Goal: Task Accomplishment & Management: Use online tool/utility

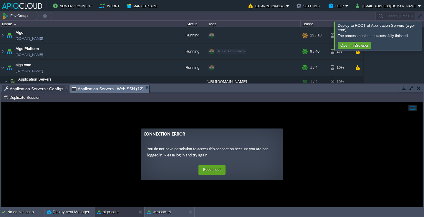
scroll to position [34, 0]
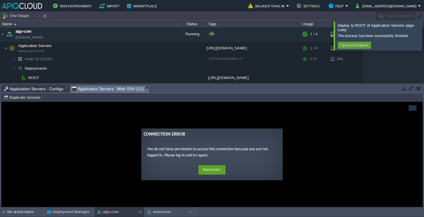
click at [424, 36] on div at bounding box center [431, 36] width 0 height 29
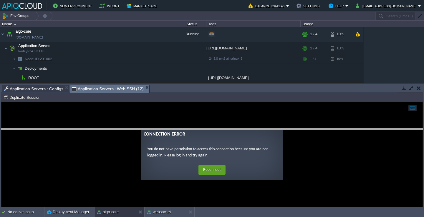
drag, startPoint x: 164, startPoint y: 86, endPoint x: 164, endPoint y: 135, distance: 48.3
click at [164, 134] on body "New Environment Import Marketplace Bonus ₹0.00 Upgrade Account Balance ₹3441.46…" at bounding box center [212, 108] width 424 height 217
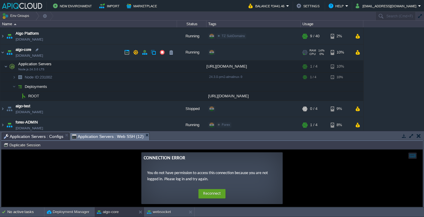
scroll to position [0, 0]
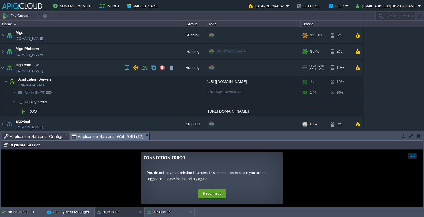
click at [92, 68] on td "algo-core [DOMAIN_NAME]" at bounding box center [88, 68] width 177 height 16
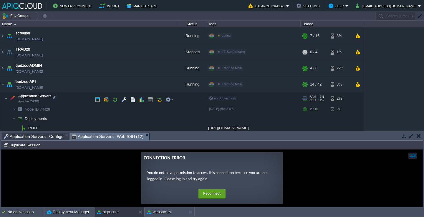
scroll to position [171, 0]
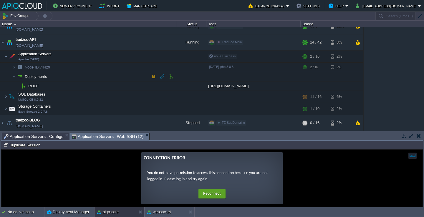
click at [73, 76] on td "Deployments" at bounding box center [88, 76] width 177 height 9
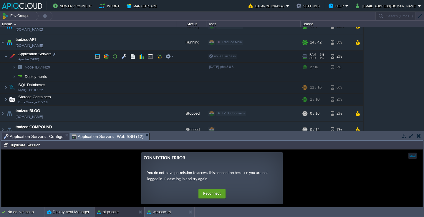
click at [75, 59] on td "Application Servers Apache [DATE]" at bounding box center [88, 57] width 177 height 12
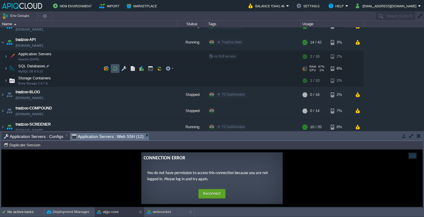
click at [113, 67] on button "button" at bounding box center [115, 68] width 5 height 5
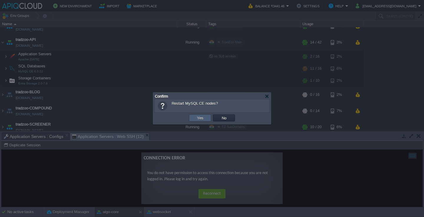
click at [205, 118] on td "Yes" at bounding box center [200, 118] width 22 height 7
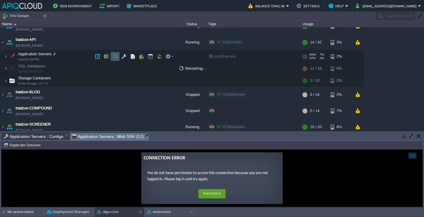
click at [118, 55] on td at bounding box center [115, 56] width 9 height 9
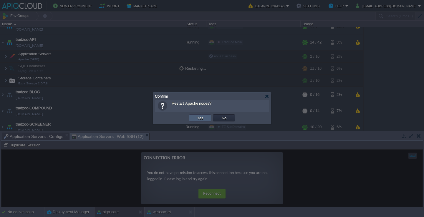
click at [206, 118] on td "Yes" at bounding box center [200, 118] width 22 height 7
